Goal: Task Accomplishment & Management: Manage account settings

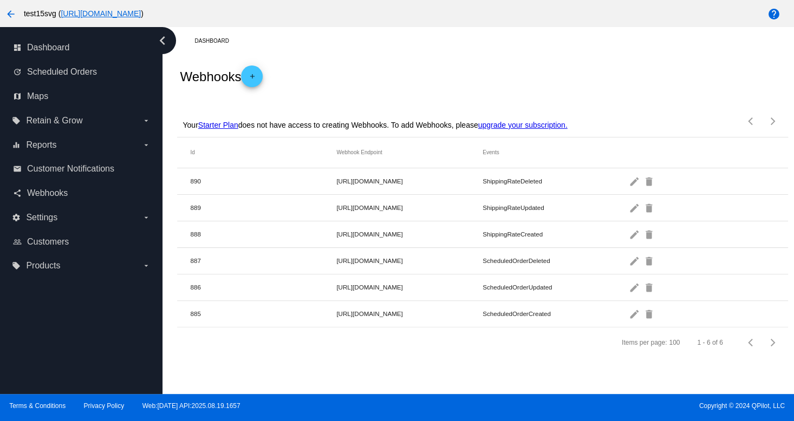
drag, startPoint x: 490, startPoint y: 79, endPoint x: 488, endPoint y: 89, distance: 9.9
click at [488, 80] on div "Webhooks add" at bounding box center [482, 76] width 611 height 43
click at [594, 37] on div "Dashboard" at bounding box center [490, 41] width 593 height 17
click at [53, 167] on span "Customer Notifications" at bounding box center [70, 169] width 87 height 10
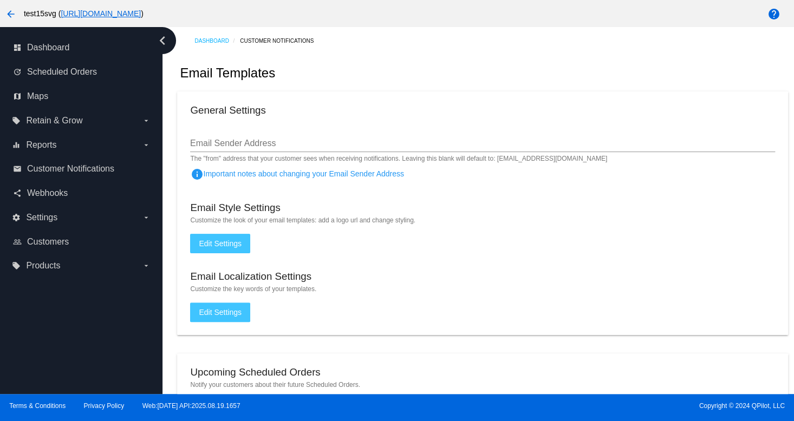
click at [541, 122] on mat-card "General Settings Email Sender Address The "from" address that your customer see…" at bounding box center [482, 214] width 611 height 244
click at [64, 235] on link "people_outline Customers" at bounding box center [82, 241] width 138 height 17
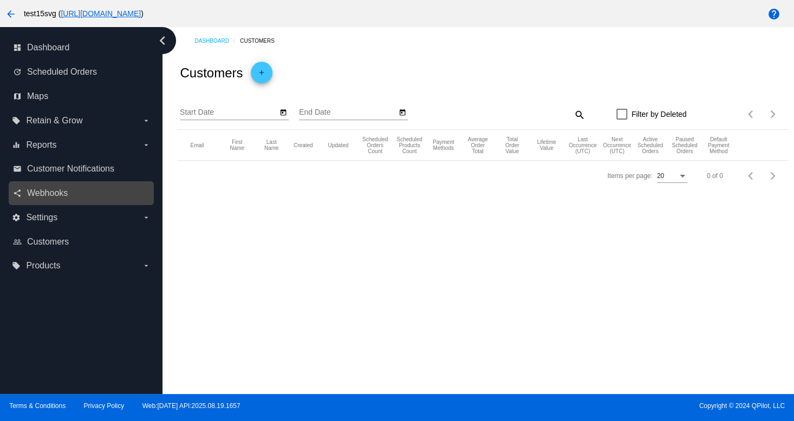
click at [26, 193] on link "share Webhooks" at bounding box center [82, 193] width 138 height 17
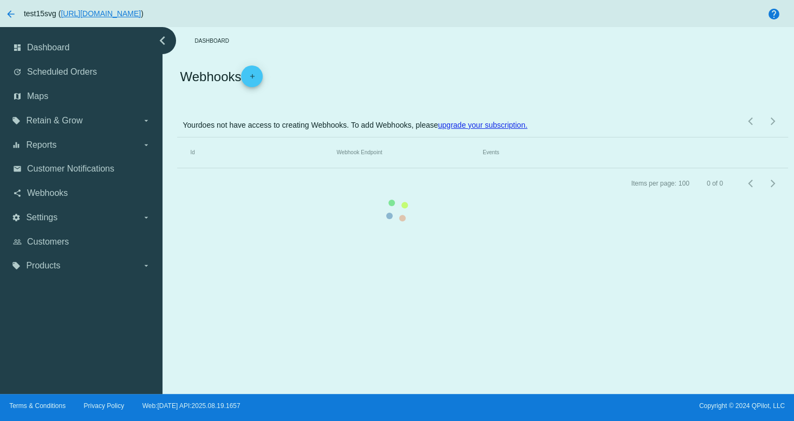
click at [177, 138] on mat-table "Id Webhook Endpoint Events" at bounding box center [482, 153] width 611 height 31
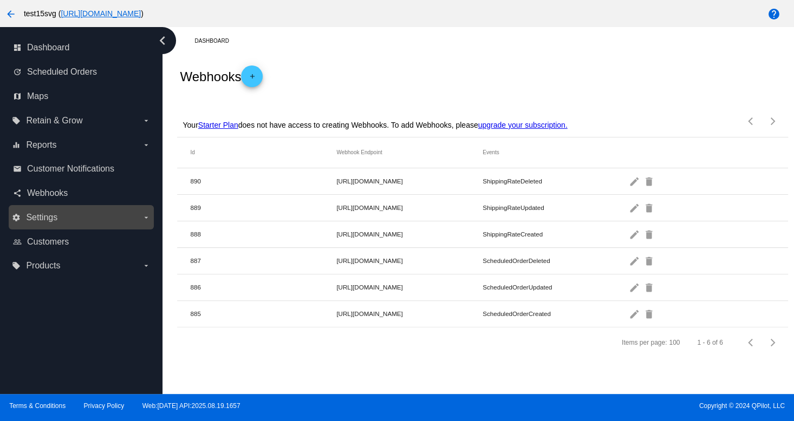
click at [52, 224] on label "settings Settings arrow_drop_down" at bounding box center [81, 217] width 138 height 17
click at [0, 0] on input "settings Settings arrow_drop_down" at bounding box center [0, 0] width 0 height 0
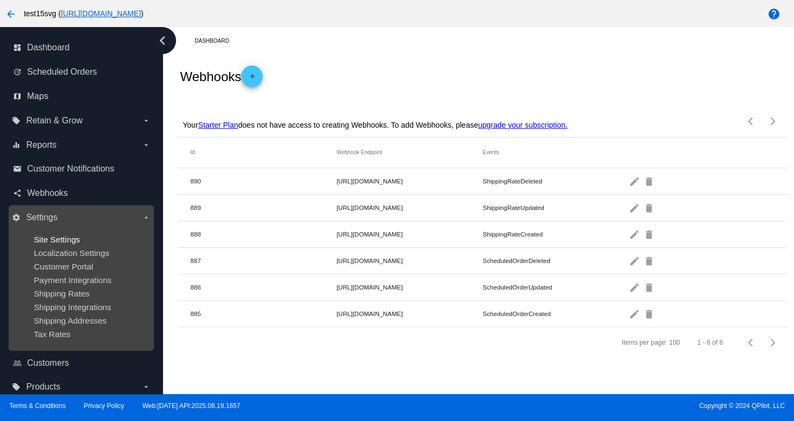
click at [55, 239] on span "Site Settings" at bounding box center [57, 239] width 46 height 9
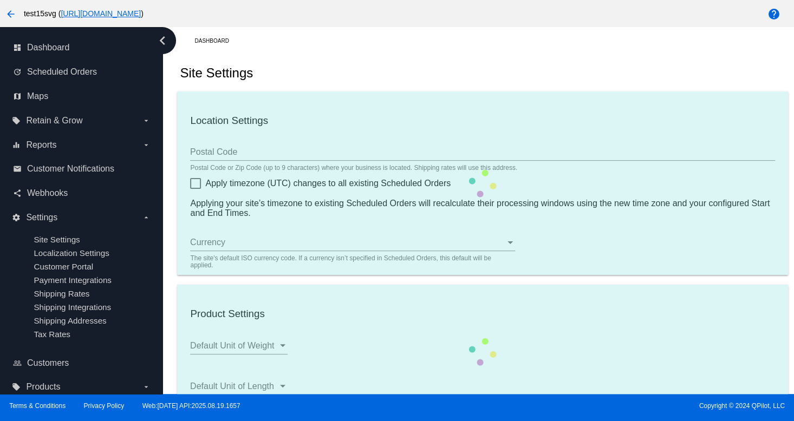
type input "66211"
type input "02:00"
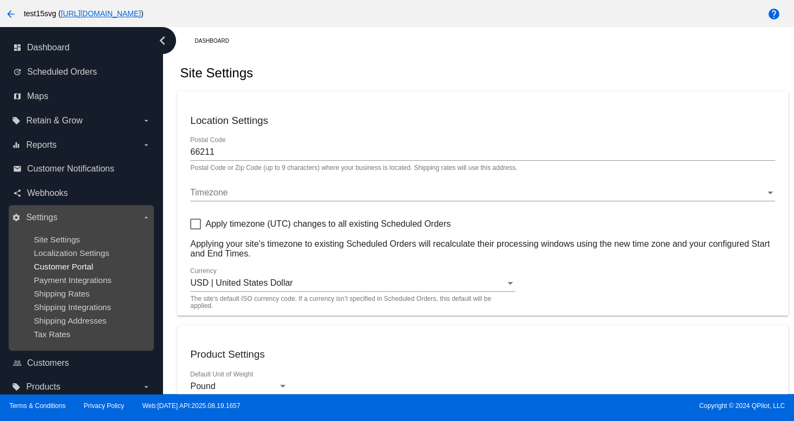
click at [80, 263] on span "Customer Portal" at bounding box center [64, 266] width 60 height 9
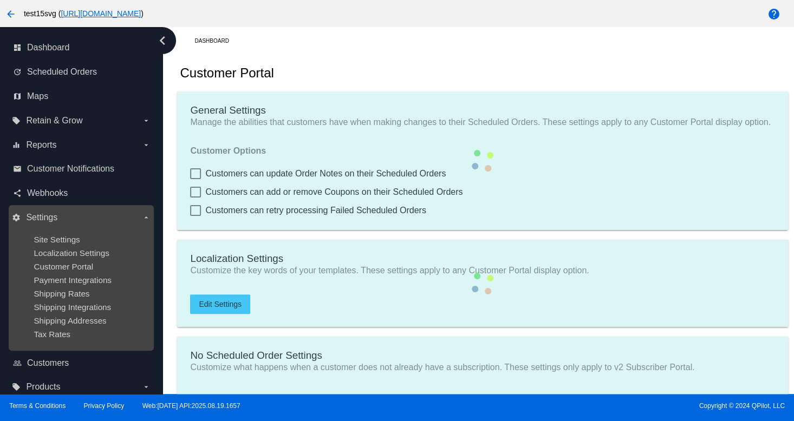
click at [80, 261] on ul "Site Settings Localization Settings Customer Portal Payment Integrations Shippi…" at bounding box center [81, 286] width 138 height 121
type input "Shop now to create a new Subscription"
type input "[URL][DOMAIN_NAME]"
type input "1"
type input "20"
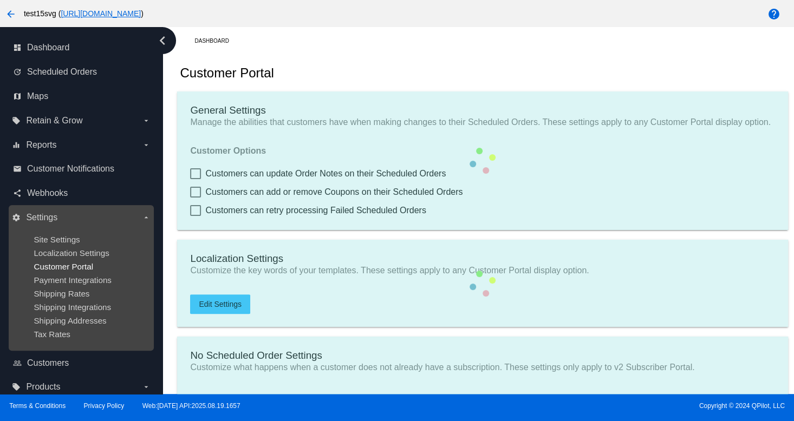
type input "500"
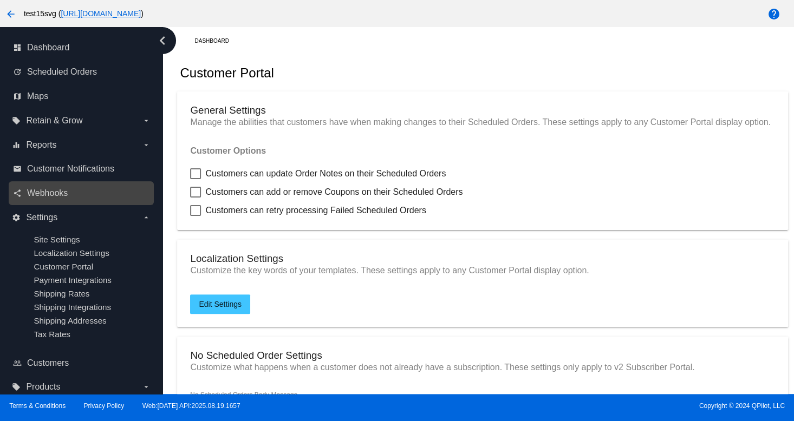
click at [72, 204] on div "share Webhooks" at bounding box center [81, 193] width 145 height 24
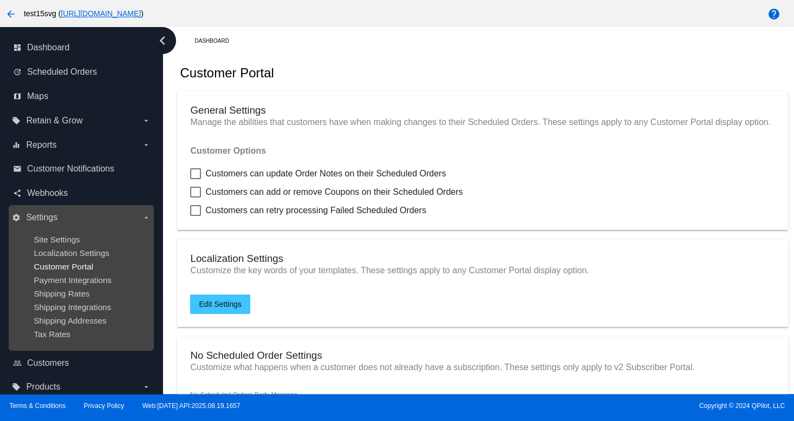
click at [65, 271] on span "Customer Portal" at bounding box center [64, 266] width 60 height 9
click at [63, 301] on ul "Site Settings Localization Settings Customer Portal Payment Integrations Shippi…" at bounding box center [81, 286] width 138 height 121
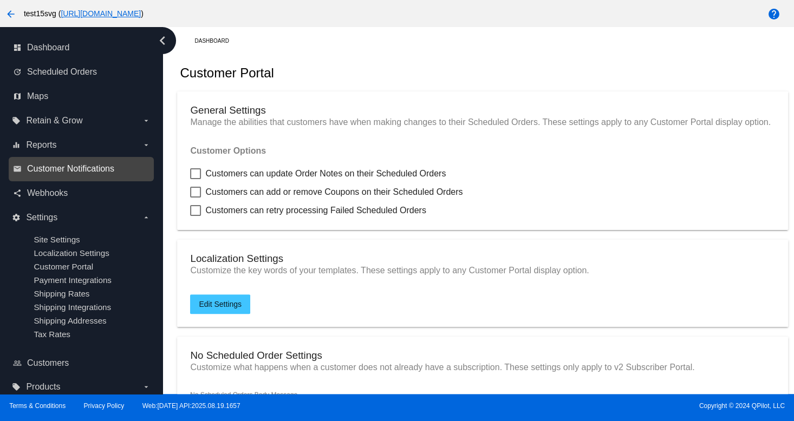
click at [93, 170] on span "Customer Notifications" at bounding box center [70, 169] width 87 height 10
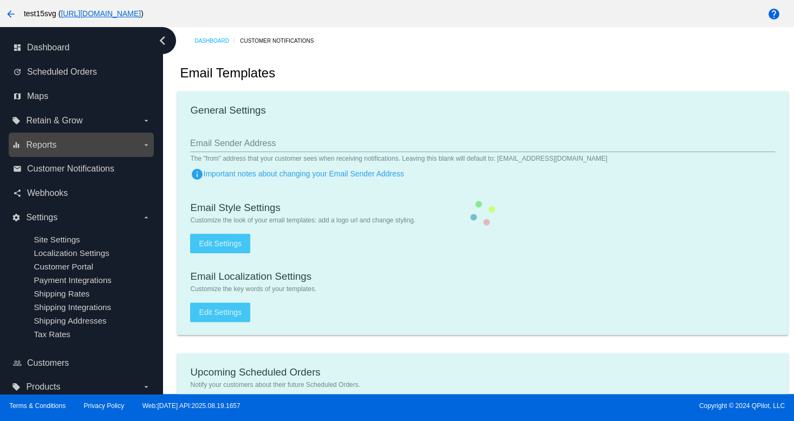
click at [33, 151] on label "equalizer Reports arrow_drop_down" at bounding box center [81, 145] width 138 height 17
click at [0, 0] on input "equalizer Reports arrow_drop_down" at bounding box center [0, 0] width 0 height 0
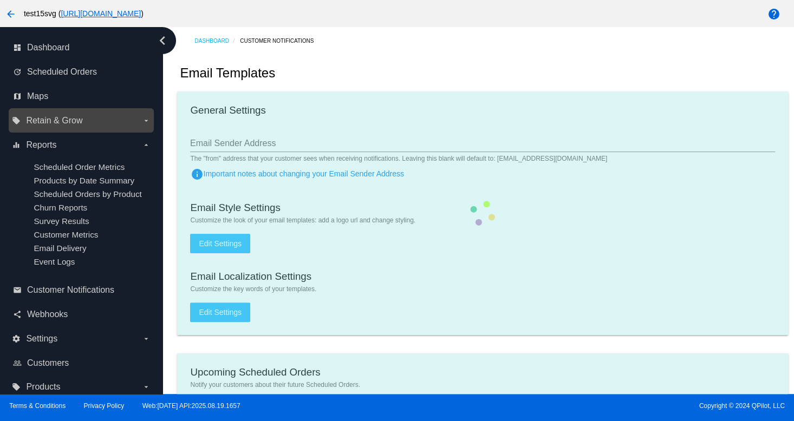
click at [61, 129] on label "local_offer Retain & Grow arrow_drop_down" at bounding box center [81, 120] width 138 height 17
click at [0, 0] on input "local_offer Retain & Grow arrow_drop_down" at bounding box center [0, 0] width 0 height 0
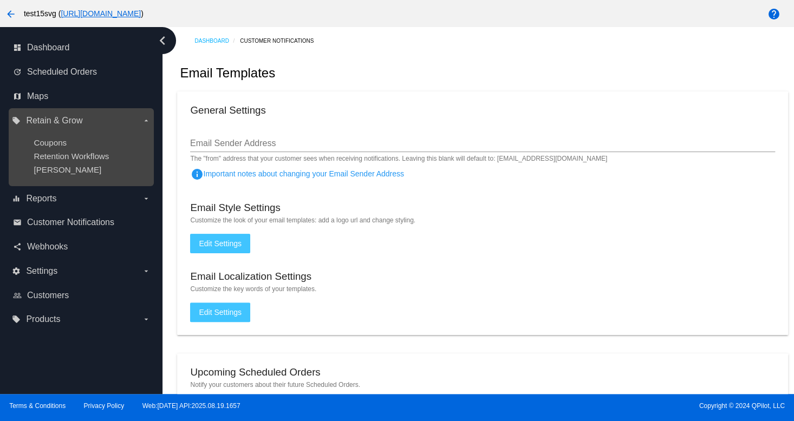
click at [64, 150] on ul "Coupons Retention Workflows [PERSON_NAME]" at bounding box center [81, 156] width 138 height 54
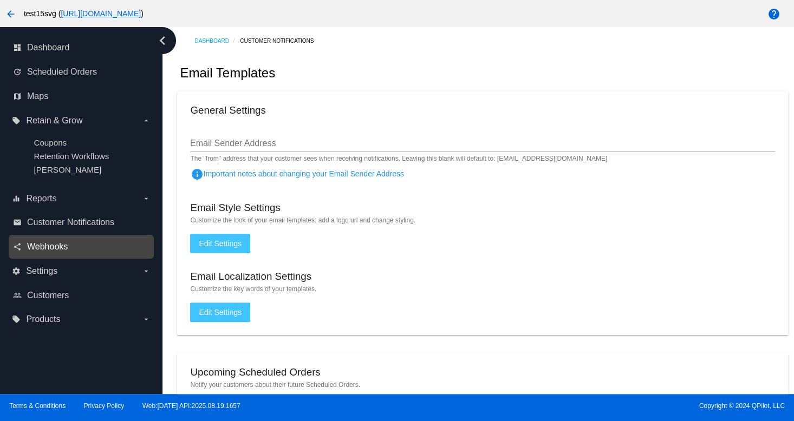
click at [33, 248] on span "Webhooks" at bounding box center [47, 247] width 41 height 10
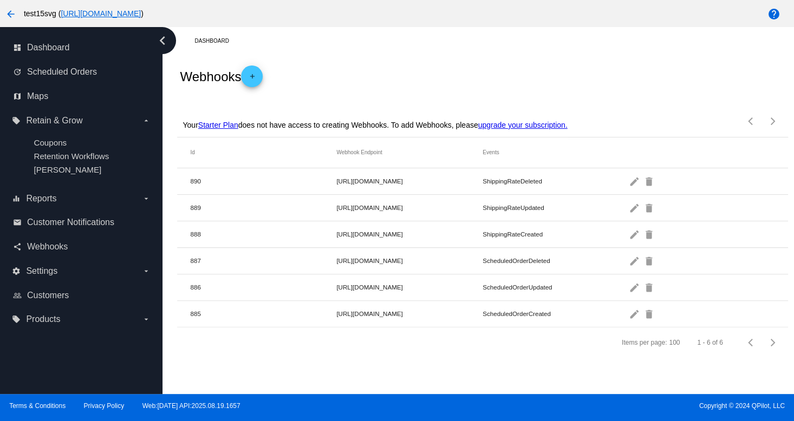
click at [496, 90] on div "Webhooks add" at bounding box center [482, 76] width 611 height 43
click at [82, 226] on span "Customer Notifications" at bounding box center [70, 223] width 87 height 10
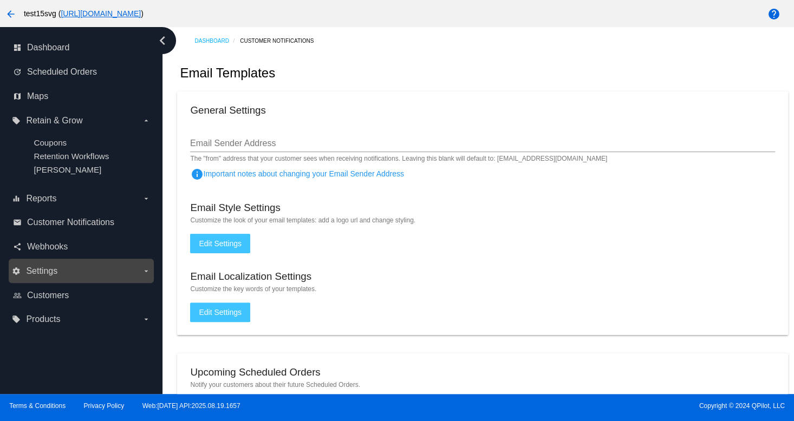
click at [54, 280] on label "settings Settings arrow_drop_down" at bounding box center [81, 271] width 138 height 17
click at [0, 0] on input "settings Settings arrow_drop_down" at bounding box center [0, 0] width 0 height 0
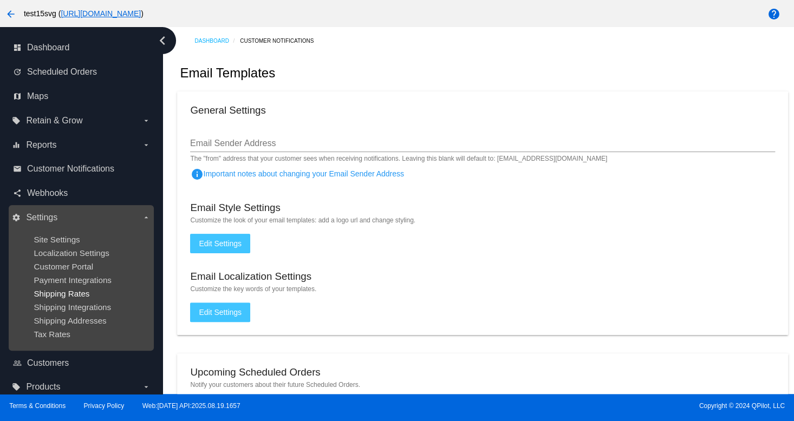
click at [54, 290] on ul "Site Settings Localization Settings Customer Portal Payment Integrations Shippi…" at bounding box center [81, 286] width 138 height 121
click at [63, 252] on span "Localization Settings" at bounding box center [71, 253] width 75 height 9
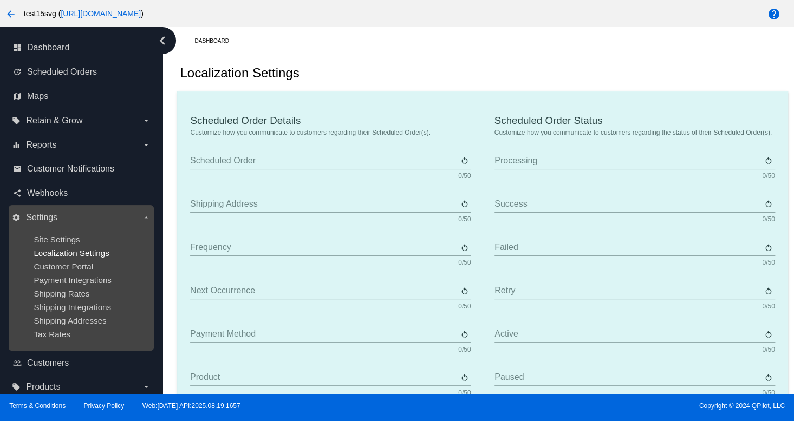
click at [63, 252] on span "Localization Settings" at bounding box center [71, 253] width 75 height 9
type input "Scheduled Order"
type input "Shipping Address"
type input "Frequency"
type input "Next Occurrence"
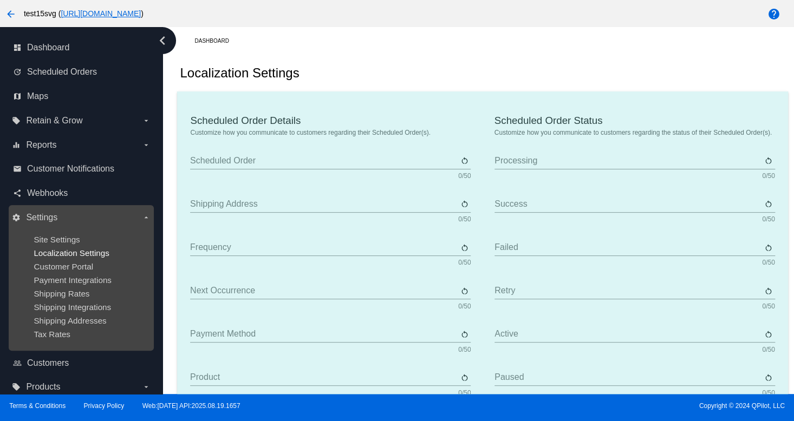
type input "Payment Method"
type input "Product"
type input "Quantity"
type input "Price"
type input "Out of stock"
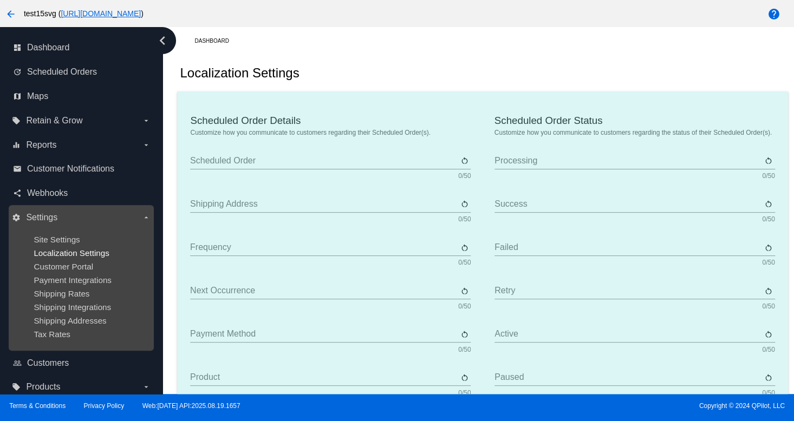
type input "Subtotal"
type input "Shipping"
type input "Tax"
type input "TBD"
type input "Total"
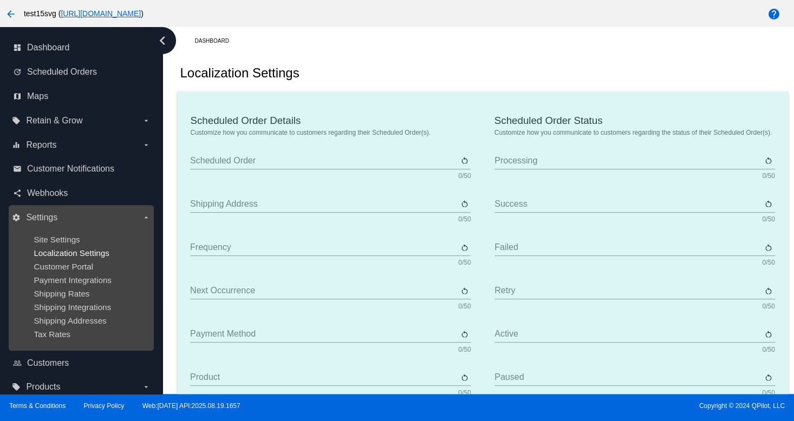
type input "No Payment Method"
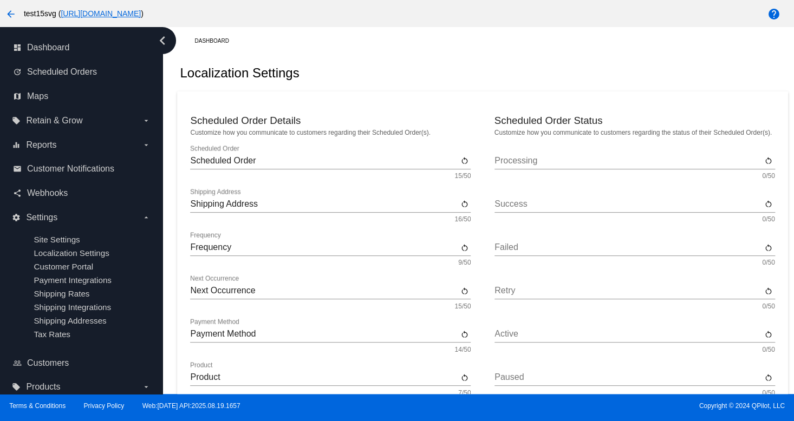
drag, startPoint x: 575, startPoint y: 75, endPoint x: 575, endPoint y: 95, distance: 20.1
click at [574, 89] on div "Localization Settings" at bounding box center [482, 73] width 611 height 37
click at [54, 66] on link "update Scheduled Orders" at bounding box center [82, 71] width 138 height 17
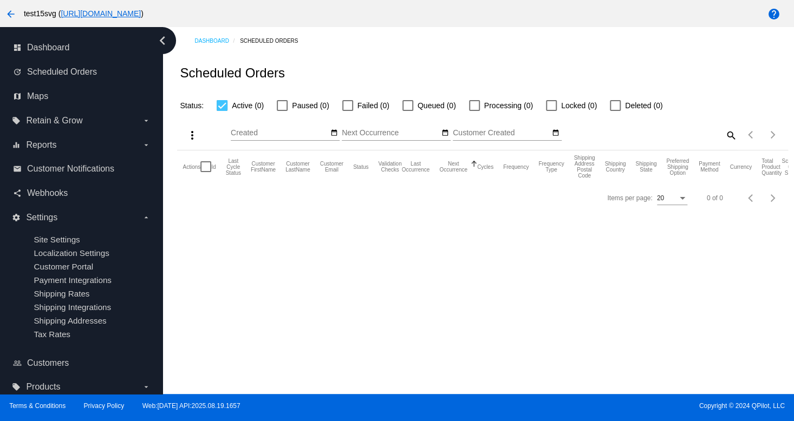
click at [229, 107] on label "Active (0)" at bounding box center [240, 105] width 47 height 13
click at [222, 111] on input "Active (0)" at bounding box center [222, 111] width 1 height 1
checkbox input "false"
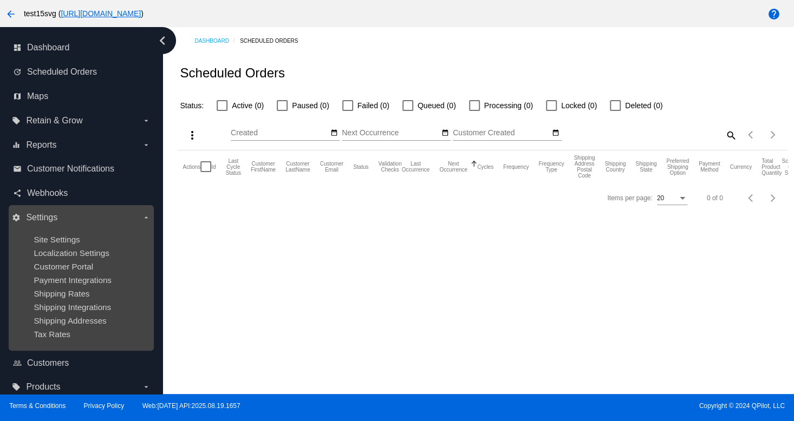
click at [57, 288] on ul "Site Settings Localization Settings Customer Portal Payment Integrations Shippi…" at bounding box center [81, 286] width 138 height 121
click at [80, 306] on span "Shipping Integrations" at bounding box center [72, 307] width 77 height 9
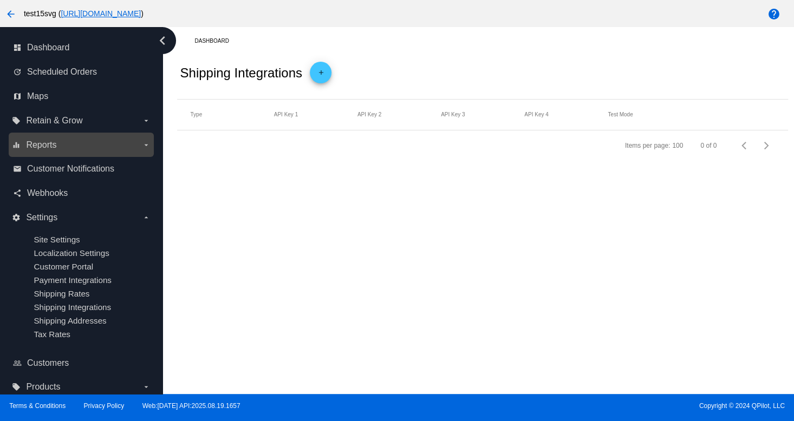
click at [67, 138] on label "equalizer Reports arrow_drop_down" at bounding box center [81, 145] width 138 height 17
click at [0, 0] on input "equalizer Reports arrow_drop_down" at bounding box center [0, 0] width 0 height 0
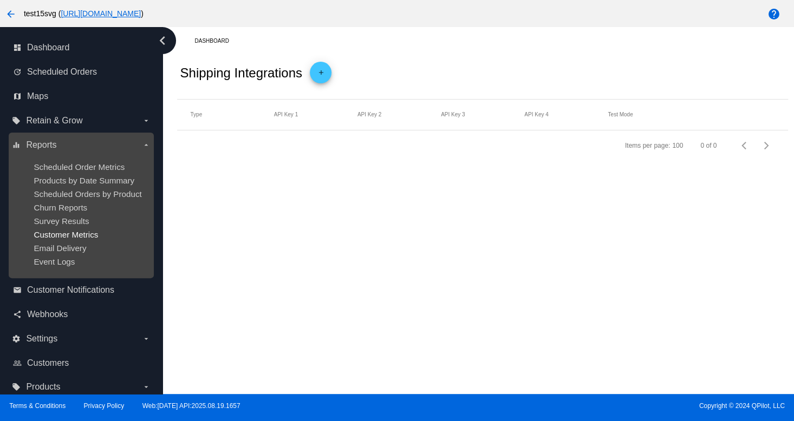
click at [53, 237] on span "Customer Metrics" at bounding box center [66, 234] width 64 height 9
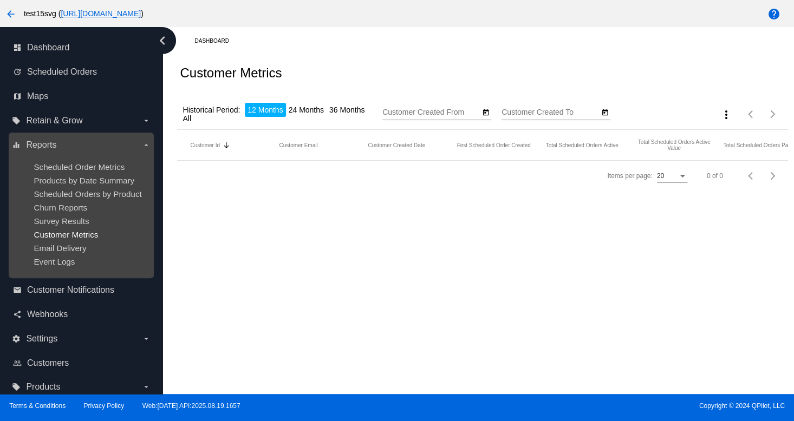
type input "[DATE]"
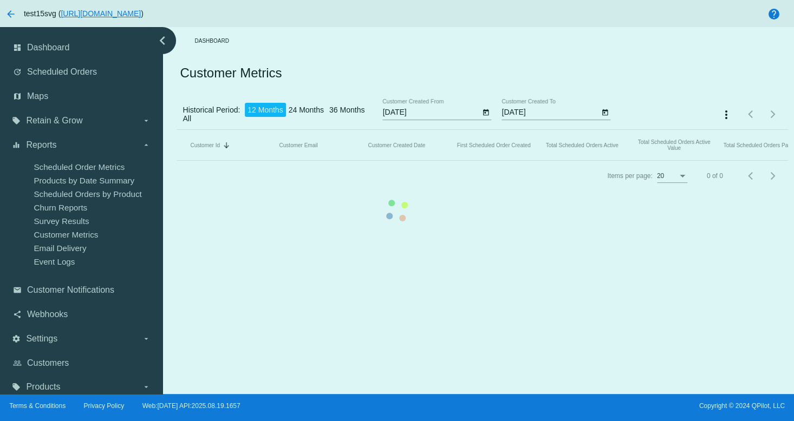
click at [177, 130] on mat-table "Customer Id Sorted by CustomerId descending Customer Email Customer Created Dat…" at bounding box center [482, 145] width 611 height 31
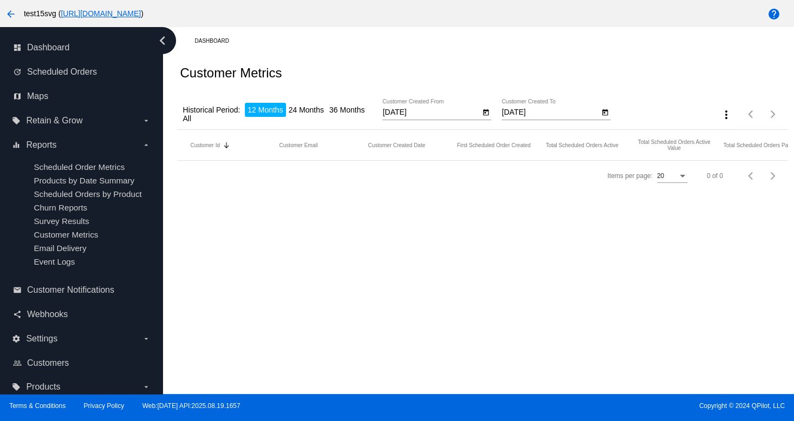
drag, startPoint x: 532, startPoint y: 330, endPoint x: 524, endPoint y: 333, distance: 8.4
click at [531, 331] on div "Dashboard Customer Metrics Historical Period: 12 Months 24 Months 36 Months All…" at bounding box center [479, 210] width 632 height 367
click at [48, 364] on span "Customers" at bounding box center [48, 364] width 42 height 10
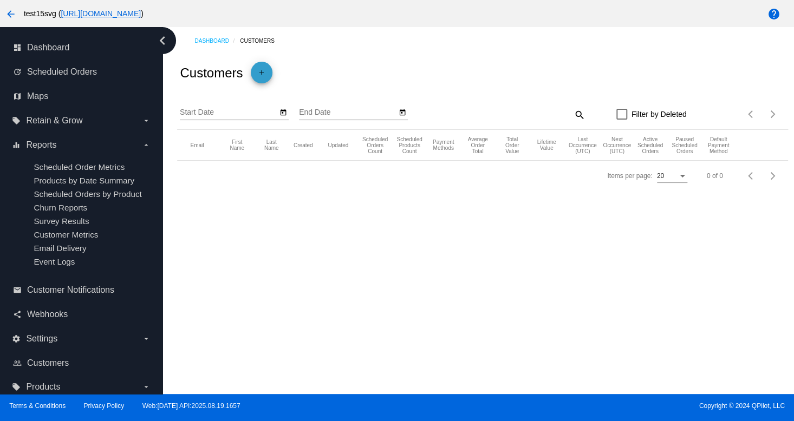
click at [261, 72] on mat-icon "add" at bounding box center [261, 75] width 13 height 13
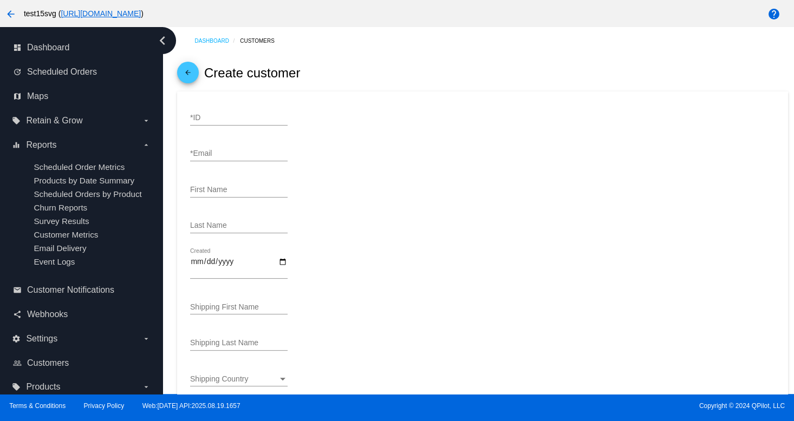
click at [495, 241] on div "Last Name" at bounding box center [482, 227] width 585 height 31
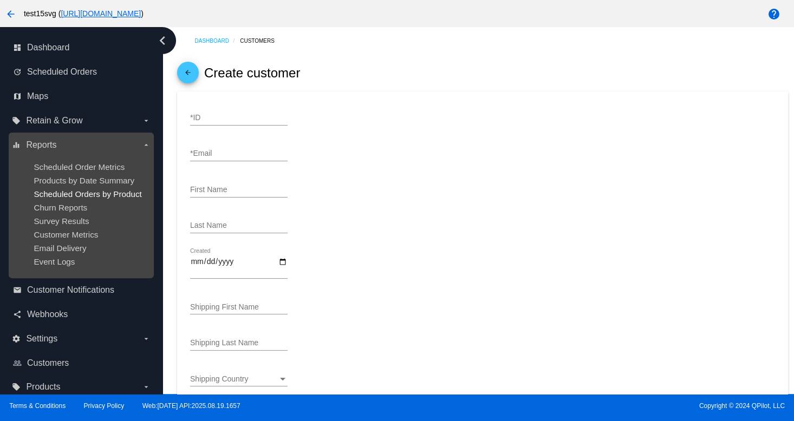
click at [107, 195] on span "Scheduled Orders by Product" at bounding box center [88, 194] width 108 height 9
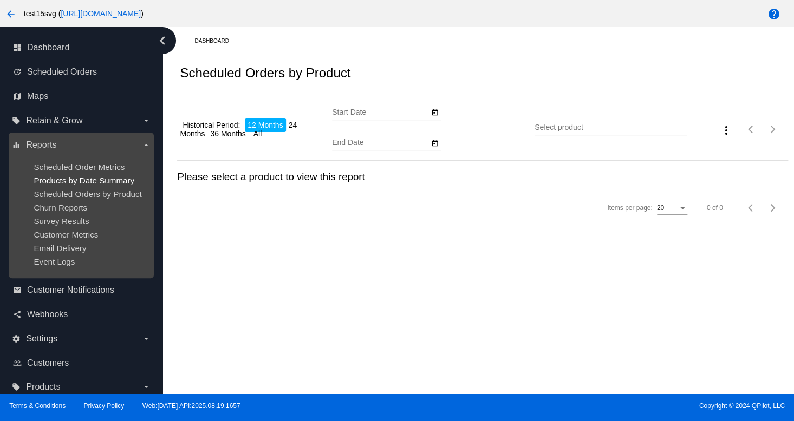
click at [73, 176] on span "Products by Date Summary" at bounding box center [84, 180] width 101 height 9
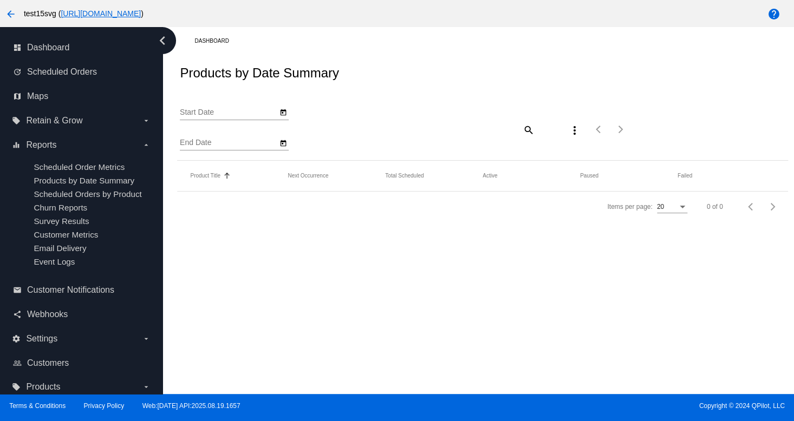
type input "[DATE]"
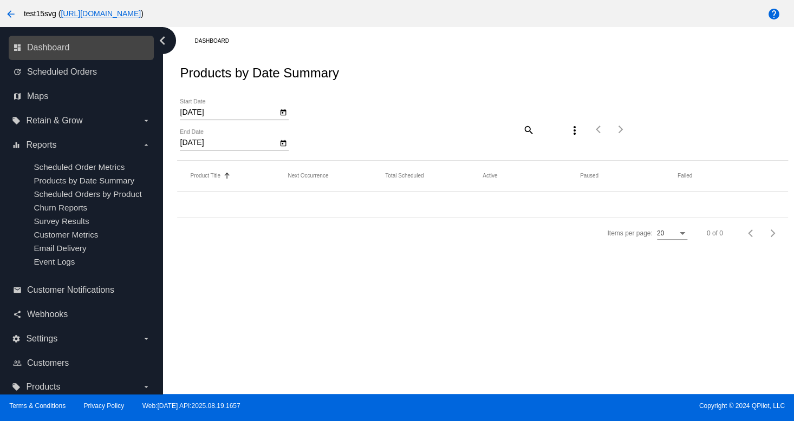
click at [37, 54] on link "dashboard Dashboard" at bounding box center [82, 47] width 138 height 17
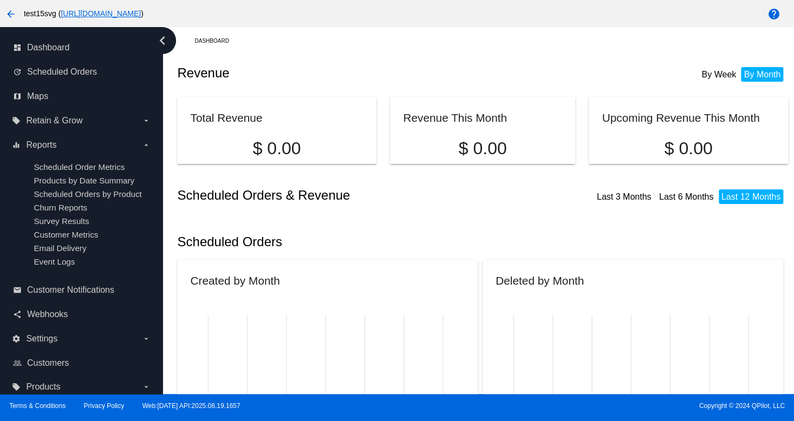
drag, startPoint x: 583, startPoint y: 309, endPoint x: 585, endPoint y: 289, distance: 20.2
click at [582, 310] on icon "Oct - [DATE] - [DATE] - [DATE] - [DATE] - [DATE] - [DATE] - [DATE] - [DATE] - […" at bounding box center [625, 418] width 270 height 217
click at [689, 74] on div "By Week By Month" at bounding box center [734, 67] width 97 height 25
click at [63, 320] on span "Webhooks" at bounding box center [47, 315] width 41 height 10
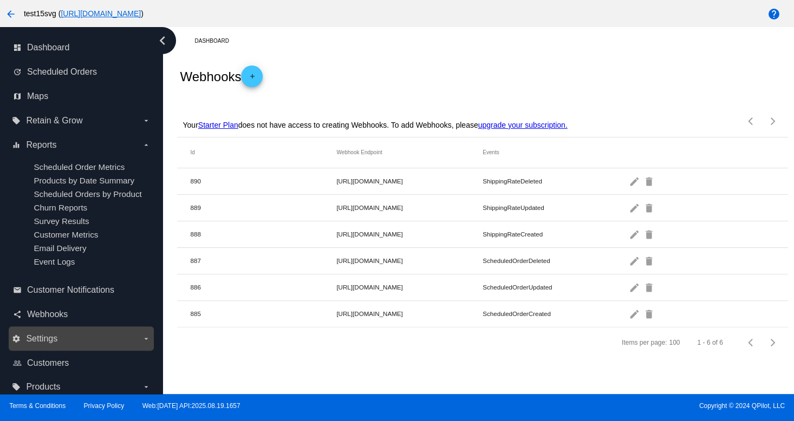
click at [47, 344] on span "Settings" at bounding box center [41, 339] width 31 height 10
click at [0, 0] on input "settings Settings arrow_drop_down" at bounding box center [0, 0] width 0 height 0
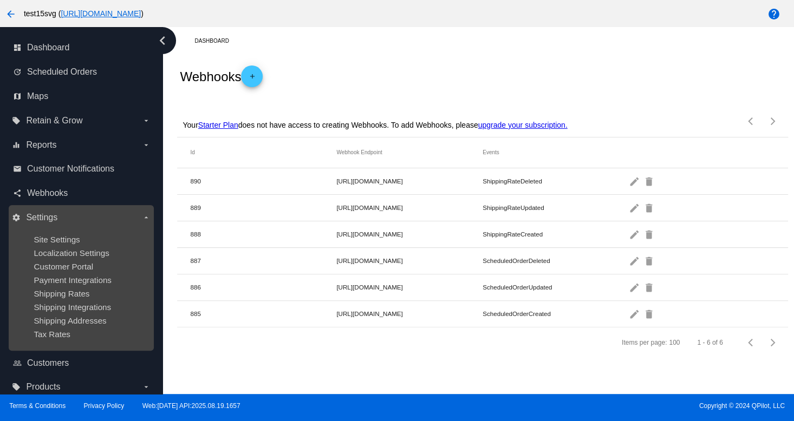
click at [89, 295] on div "Shipping Rates" at bounding box center [90, 293] width 112 height 9
click at [87, 267] on span "Customer Portal" at bounding box center [64, 266] width 60 height 9
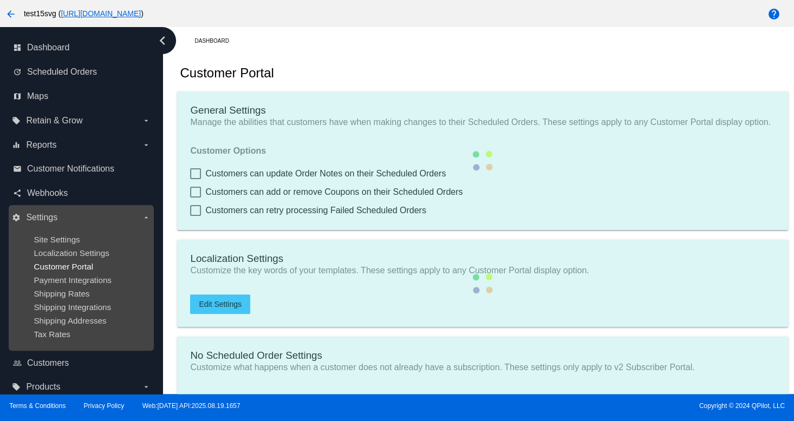
type input "Shop now to create a new Subscription"
type input "[URL][DOMAIN_NAME]"
type input "1"
type input "20"
type input "500"
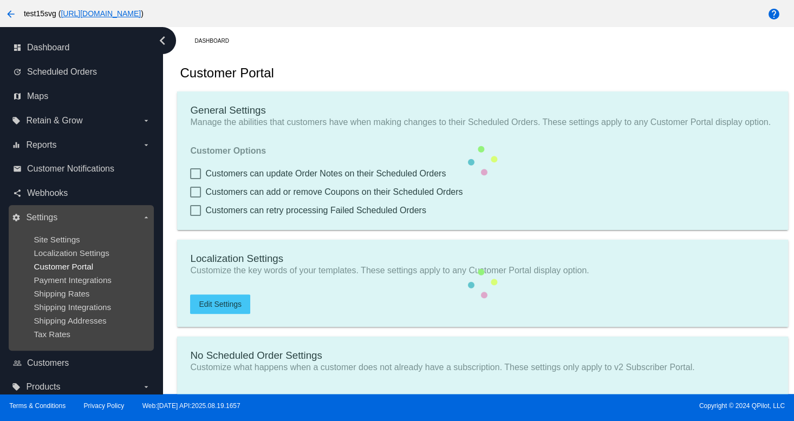
type input "500"
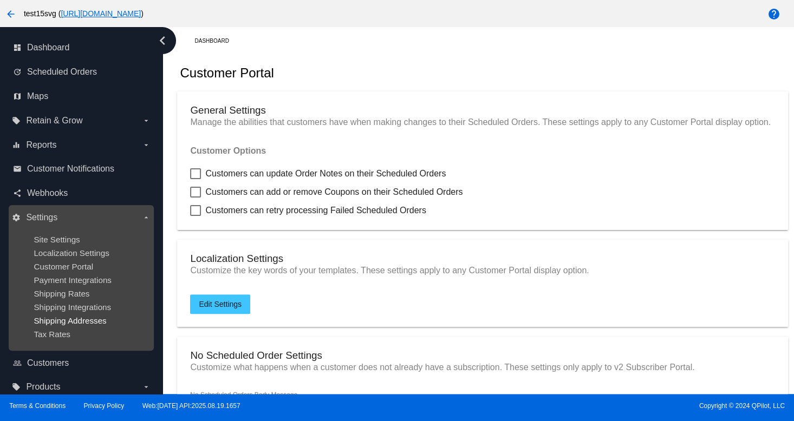
click at [67, 326] on span "Shipping Addresses" at bounding box center [70, 320] width 73 height 9
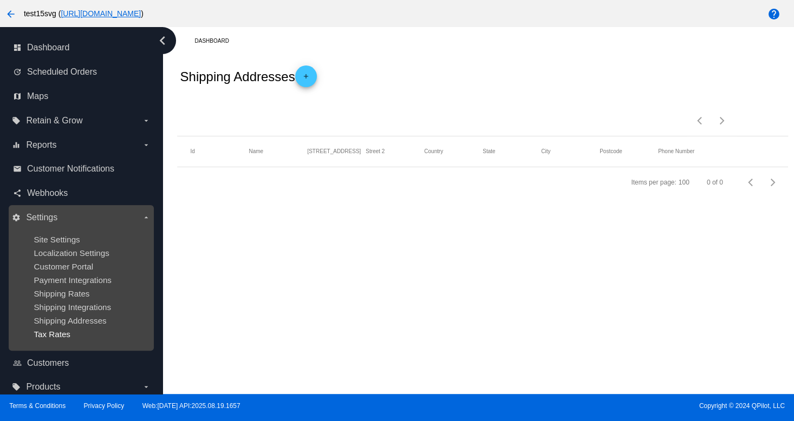
click at [48, 337] on span "Tax Rates" at bounding box center [52, 334] width 37 height 9
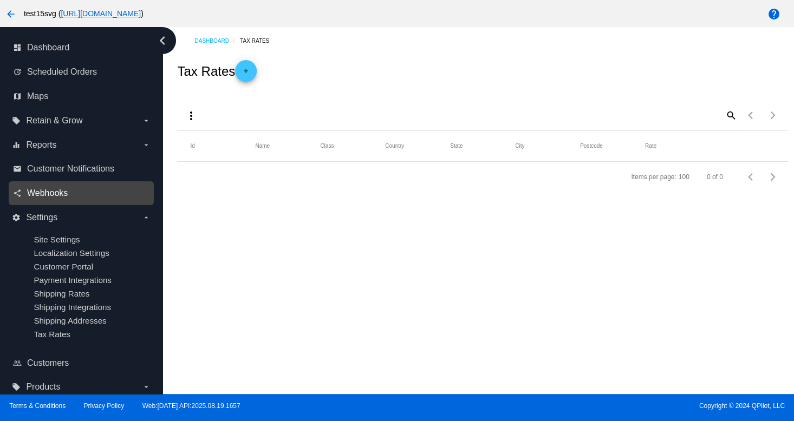
click at [32, 190] on span "Webhooks" at bounding box center [47, 194] width 41 height 10
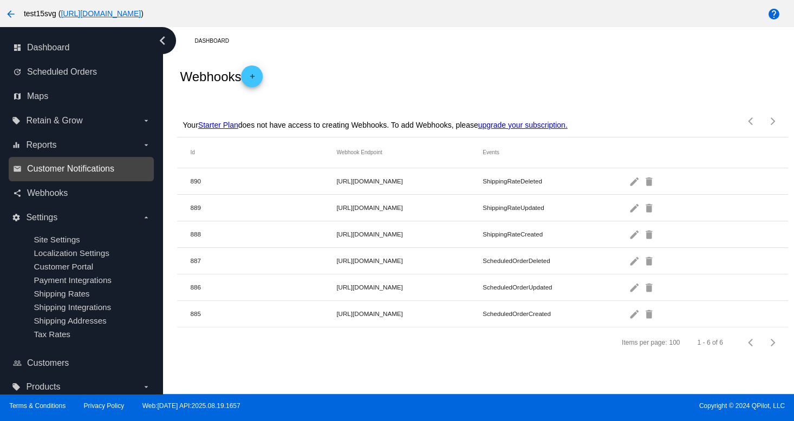
click at [74, 167] on span "Customer Notifications" at bounding box center [70, 169] width 87 height 10
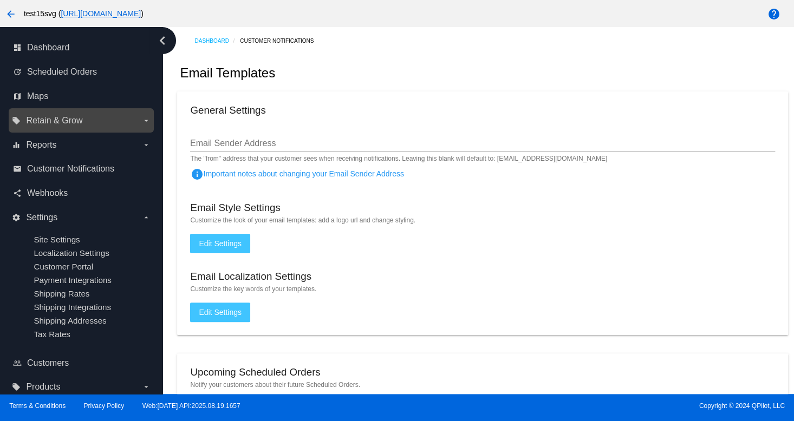
click at [61, 121] on span "Retain & Grow" at bounding box center [54, 121] width 56 height 10
click at [0, 0] on input "local_offer Retain & Grow arrow_drop_down" at bounding box center [0, 0] width 0 height 0
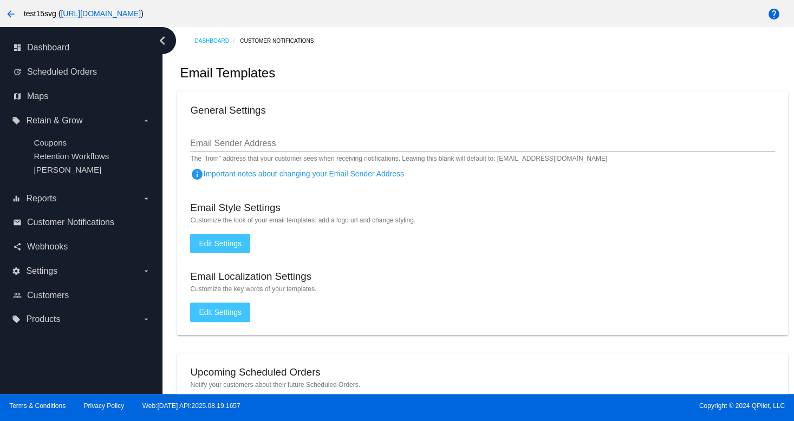
click at [618, 205] on div "Email Style Settings" at bounding box center [482, 209] width 585 height 15
click at [61, 258] on div "share Webhooks" at bounding box center [81, 247] width 145 height 24
click at [524, 95] on mat-card "General Settings Email Sender Address The "from" address that your customer see…" at bounding box center [482, 214] width 611 height 244
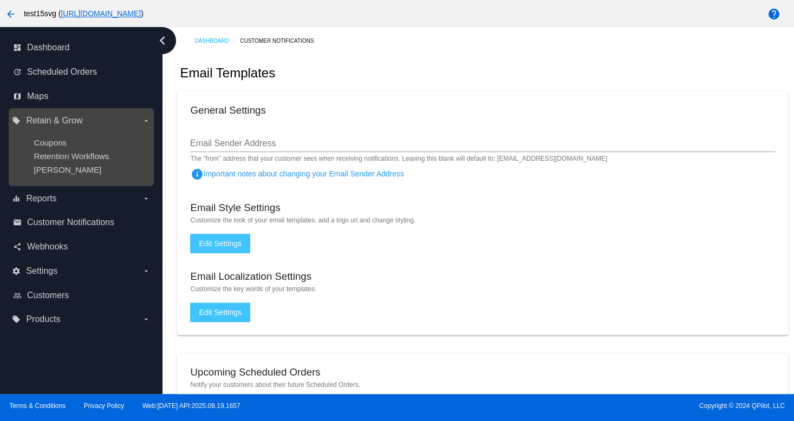
click at [74, 131] on ul "Coupons Retention Workflows [PERSON_NAME]" at bounding box center [81, 156] width 138 height 54
click at [69, 157] on span "Retention Workflows" at bounding box center [71, 156] width 75 height 9
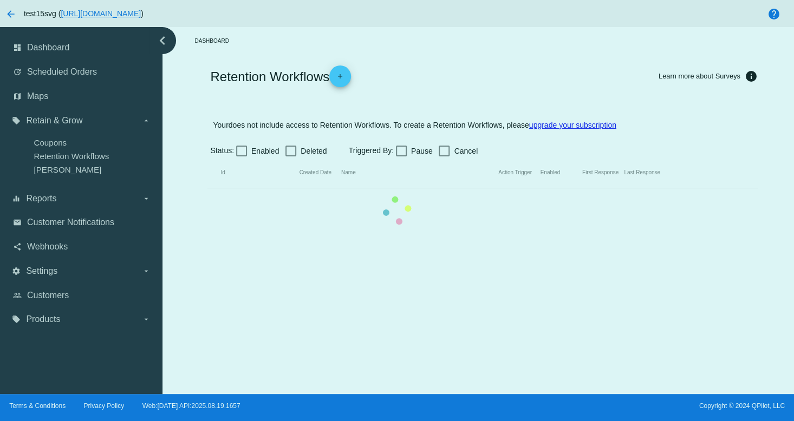
click at [207, 158] on mat-table "Id Created Date Name Action Trigger Enabled First Response Last Response" at bounding box center [482, 173] width 550 height 31
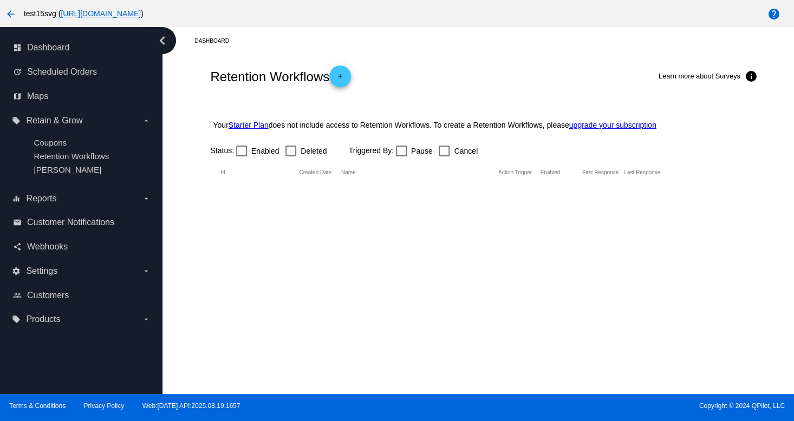
click at [446, 80] on div "Retention Workflows add Learn more about Surveys info" at bounding box center [482, 76] width 550 height 43
click at [33, 49] on span "Dashboard" at bounding box center [48, 48] width 42 height 10
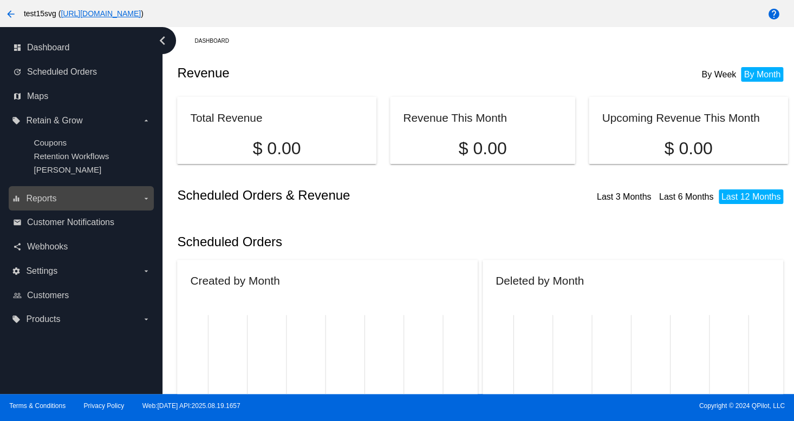
click at [82, 206] on label "equalizer Reports arrow_drop_down" at bounding box center [81, 198] width 138 height 17
click at [0, 0] on input "equalizer Reports arrow_drop_down" at bounding box center [0, 0] width 0 height 0
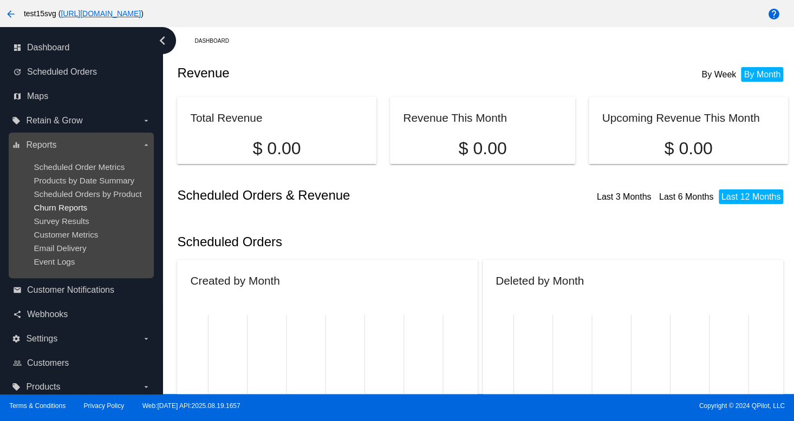
click at [67, 204] on span "Churn Reports" at bounding box center [61, 207] width 54 height 9
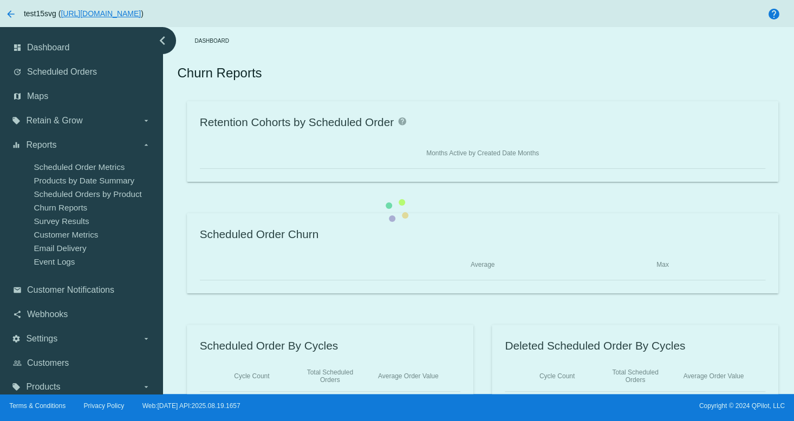
click at [177, 194] on div "Retention Cohorts by Scheduled Order help Months Active by Created Date Months …" at bounding box center [482, 253] width 611 height 304
